Goal: Transaction & Acquisition: Purchase product/service

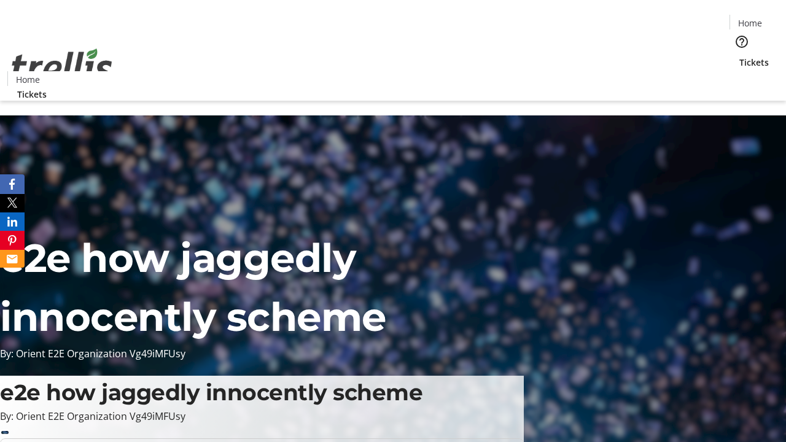
click at [739, 56] on span "Tickets" at bounding box center [753, 62] width 29 height 13
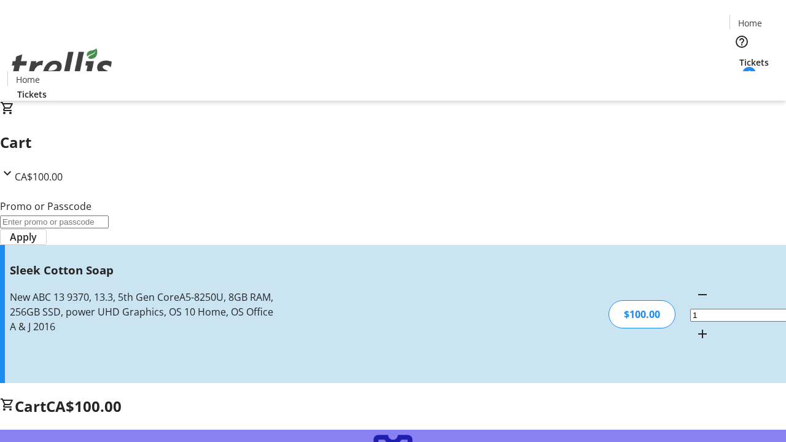
type input "FREE"
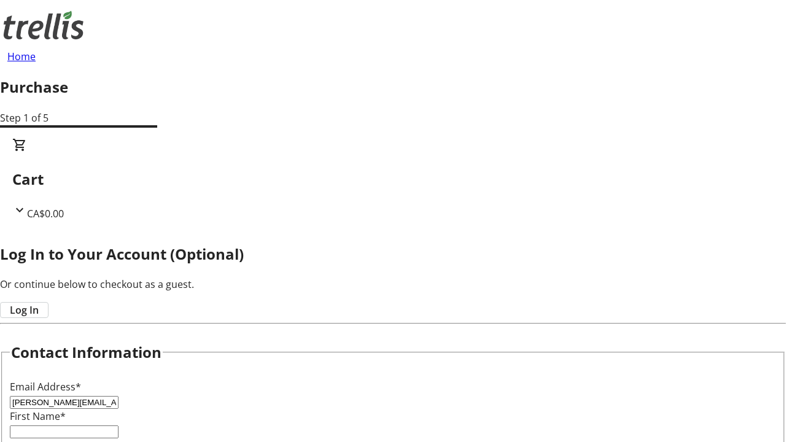
type input "[PERSON_NAME][EMAIL_ADDRESS][DOMAIN_NAME]"
type input "[PERSON_NAME]"
